Goal: Task Accomplishment & Management: Complete application form

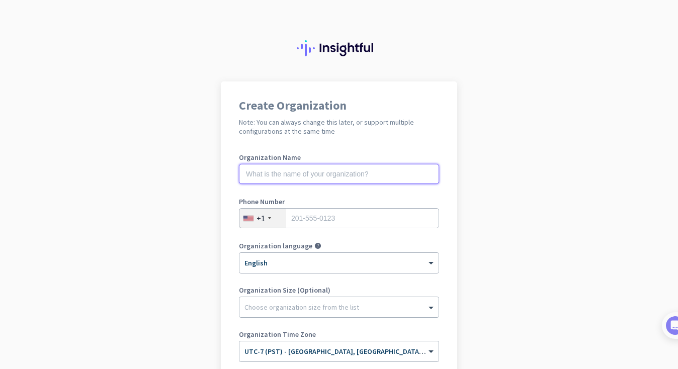
click at [293, 178] on input "text" at bounding box center [339, 174] width 200 height 20
type input "Mercor"
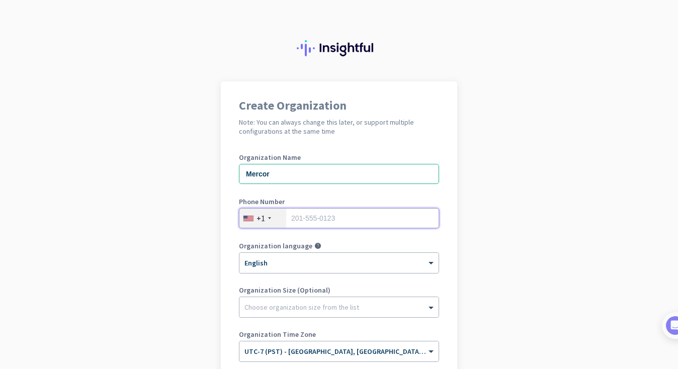
click at [305, 216] on input "tel" at bounding box center [339, 218] width 200 height 20
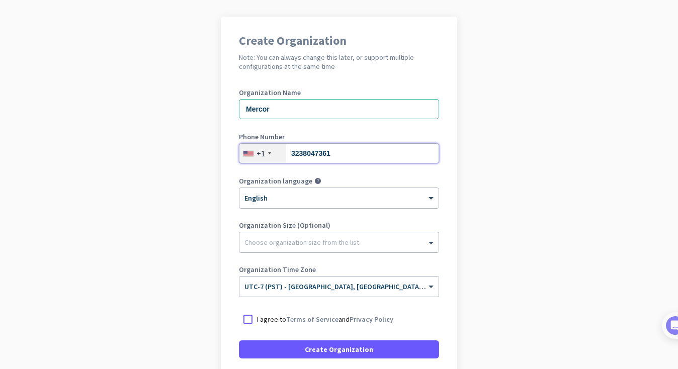
scroll to position [68, 0]
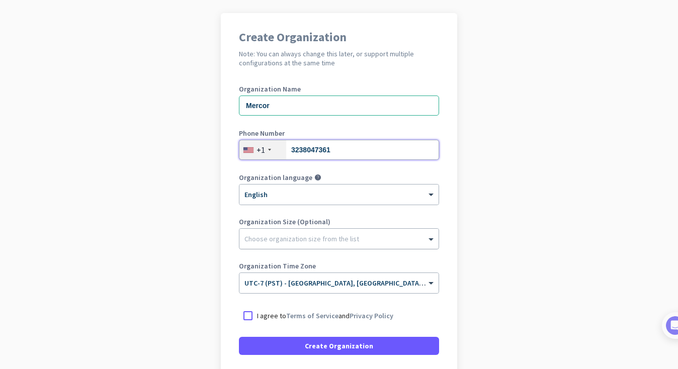
type input "3238047361"
click at [289, 234] on div at bounding box center [339, 236] width 199 height 10
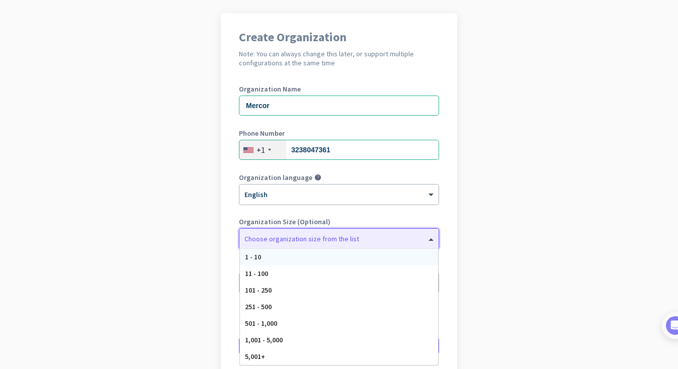
click at [277, 257] on div "1 - 10" at bounding box center [339, 257] width 198 height 17
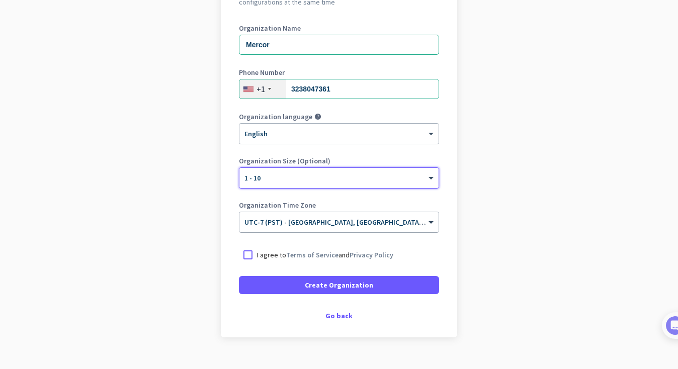
scroll to position [134, 0]
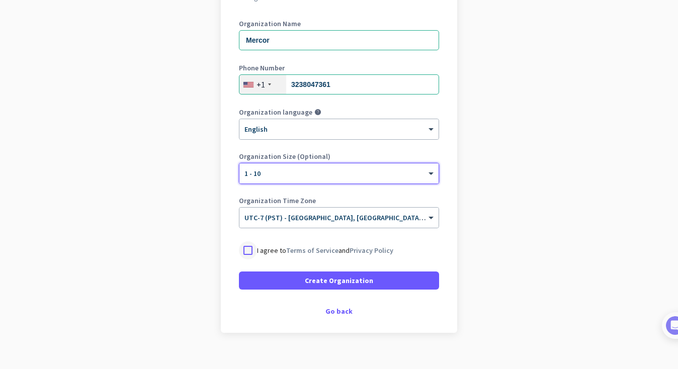
click at [248, 252] on div at bounding box center [248, 251] width 18 height 18
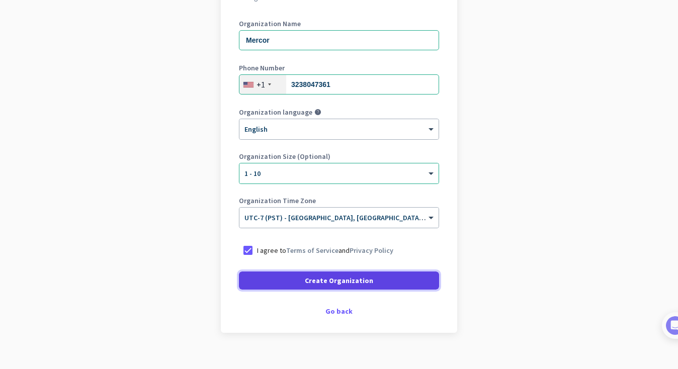
click at [310, 278] on span "Create Organization" at bounding box center [339, 281] width 68 height 10
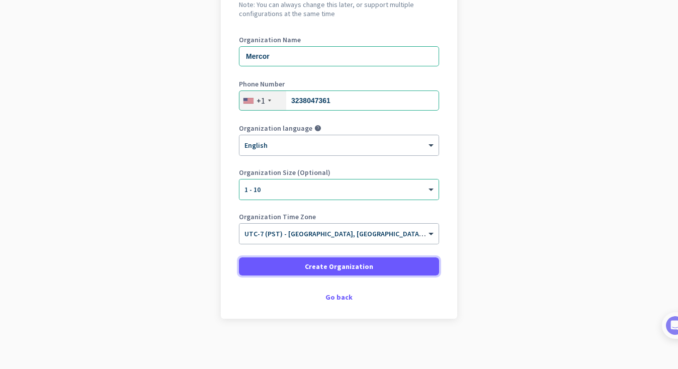
scroll to position [0, 0]
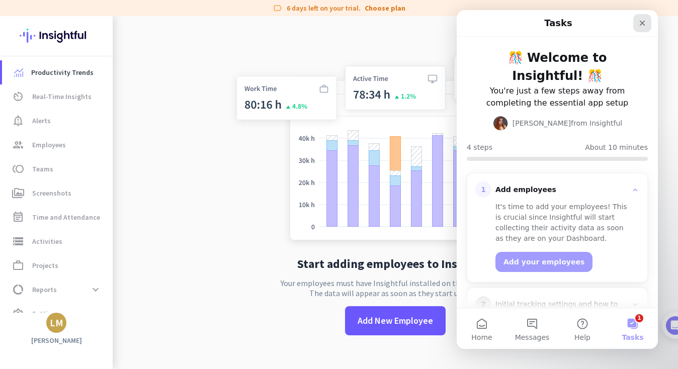
click at [642, 24] on icon "Close" at bounding box center [643, 23] width 8 height 8
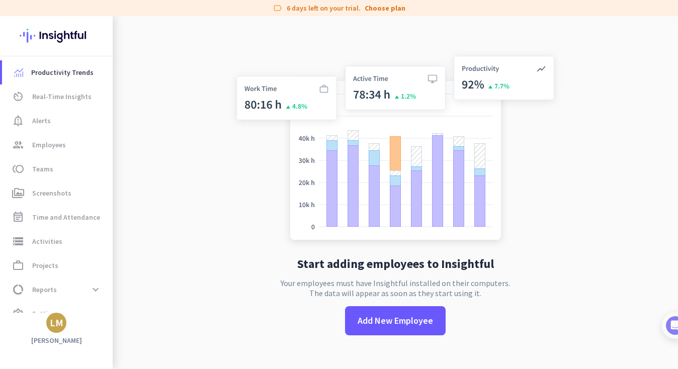
click at [629, 94] on app-no-employees "Start adding employees to Insightful Your employees must have Insightful instal…" at bounding box center [396, 200] width 566 height 369
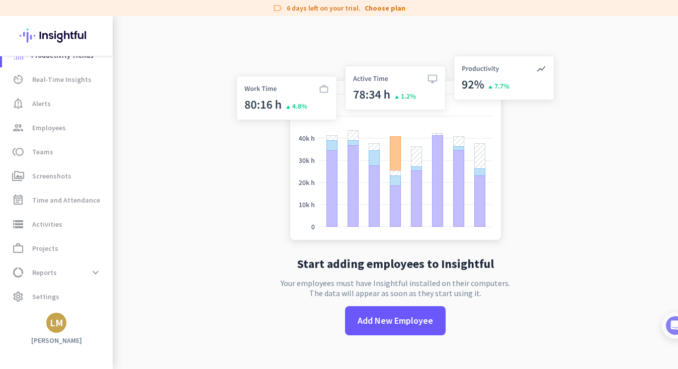
click at [69, 333] on div "Productivity Trends av_timer Real-Time Insights notification_important Alerts g…" at bounding box center [56, 192] width 113 height 353
click at [51, 302] on span "Settings" at bounding box center [45, 297] width 27 height 12
click at [56, 318] on div "LM" at bounding box center [57, 323] width 14 height 10
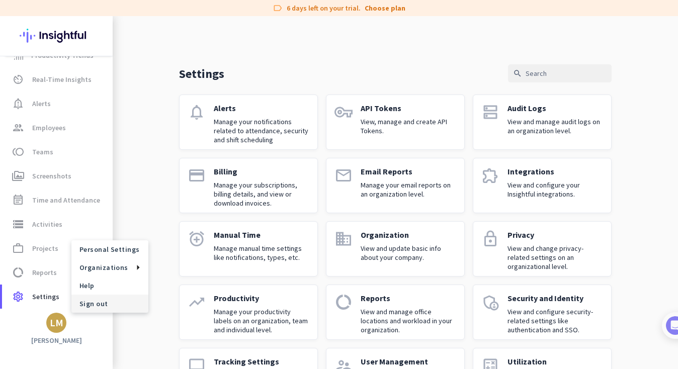
click at [94, 302] on span "Sign out" at bounding box center [110, 303] width 61 height 9
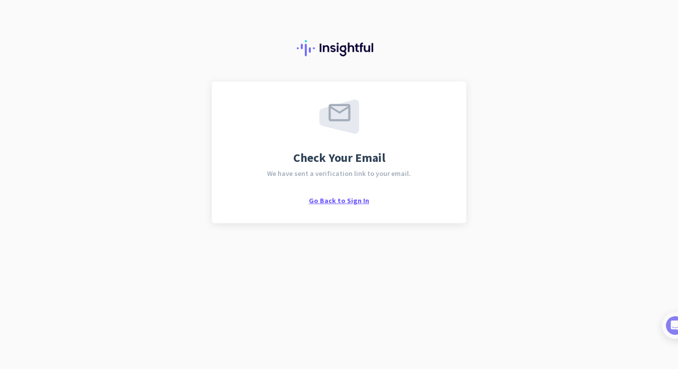
click at [346, 200] on span "Go Back to Sign In" at bounding box center [339, 200] width 60 height 9
click at [351, 201] on span "Go Back to Sign In" at bounding box center [339, 200] width 60 height 9
